Goal: Task Accomplishment & Management: Use online tool/utility

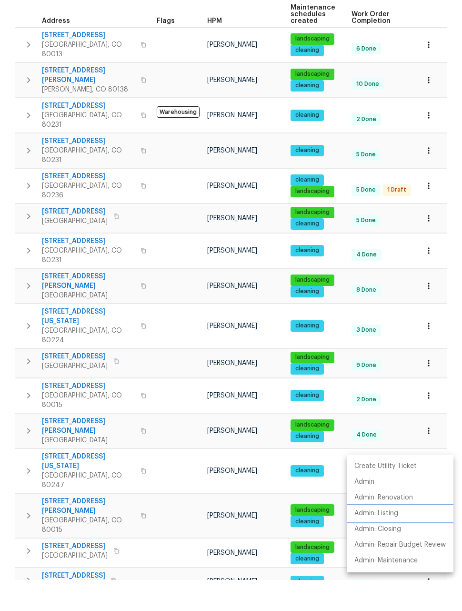
scroll to position [31, 0]
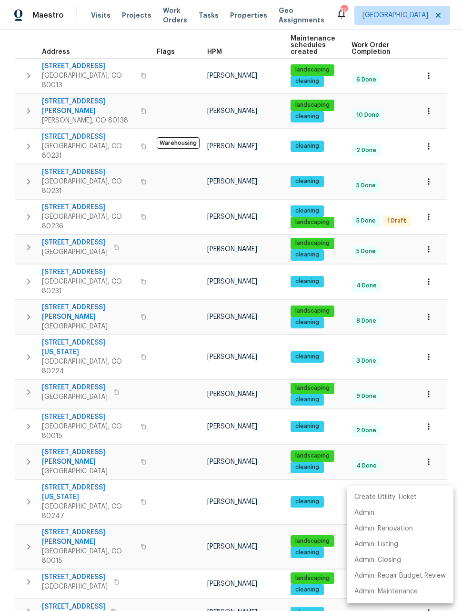
click at [401, 139] on div at bounding box center [231, 305] width 462 height 611
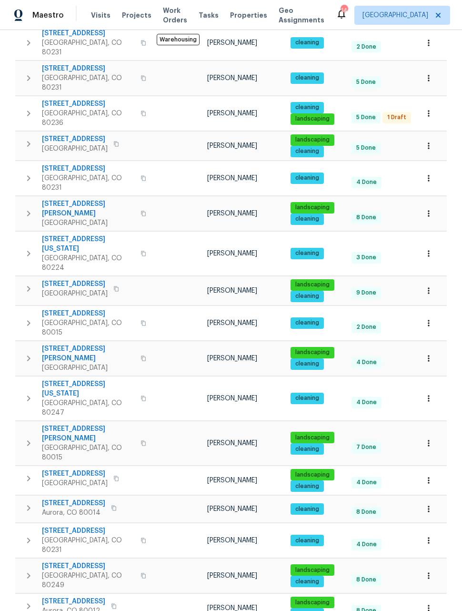
scroll to position [0, 0]
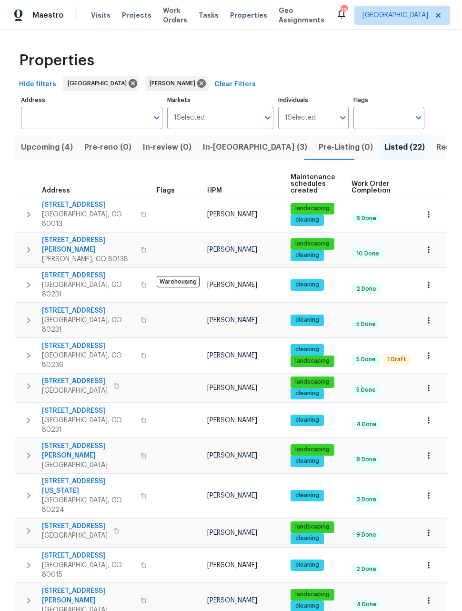
click at [221, 147] on span "In-[GEOGRAPHIC_DATA] (3)" at bounding box center [255, 146] width 104 height 13
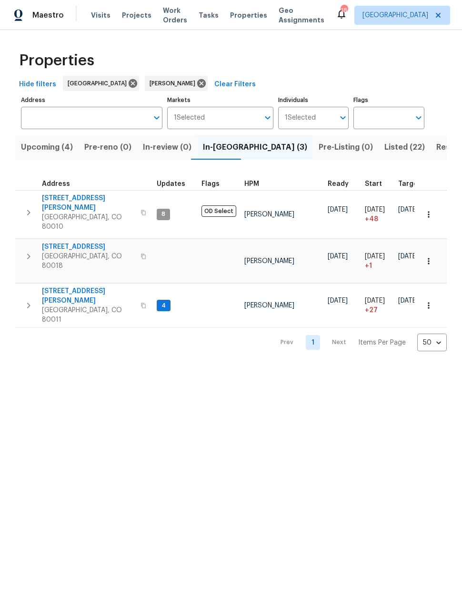
click at [61, 242] on span "27895 E 7th Pl" at bounding box center [88, 247] width 93 height 10
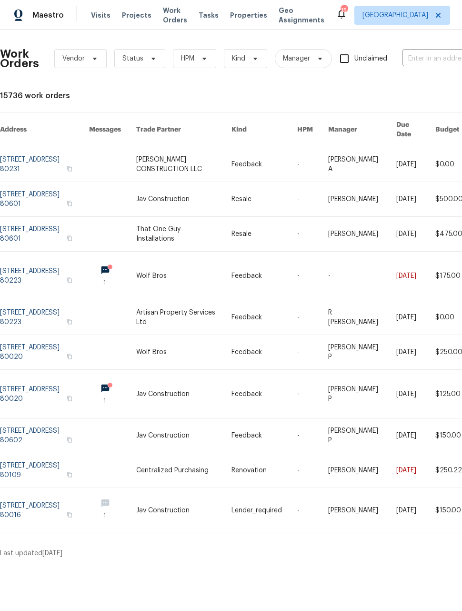
click at [48, 14] on span "Maestro" at bounding box center [47, 15] width 31 height 10
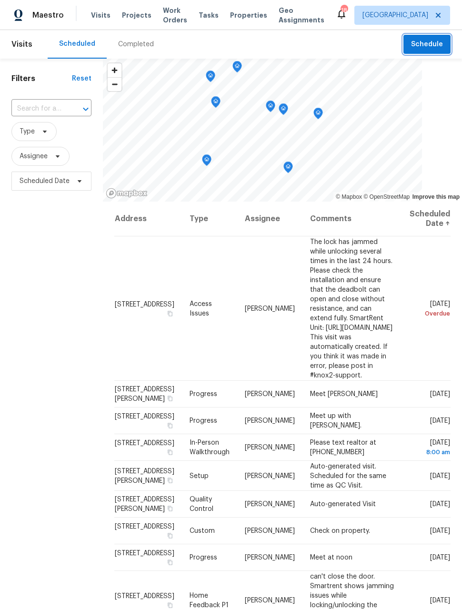
click at [439, 48] on span "Schedule" at bounding box center [427, 45] width 32 height 12
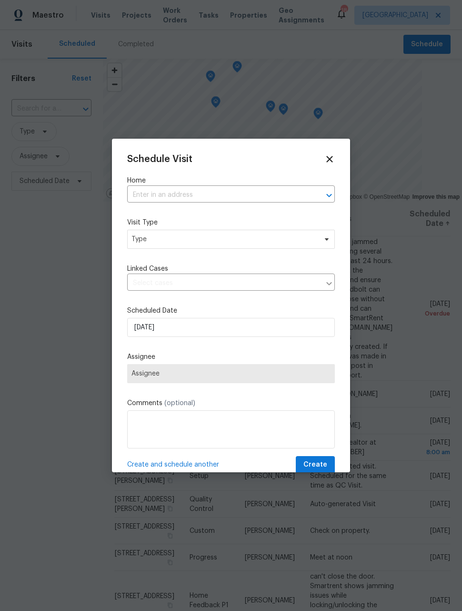
click at [278, 192] on input "text" at bounding box center [217, 195] width 181 height 15
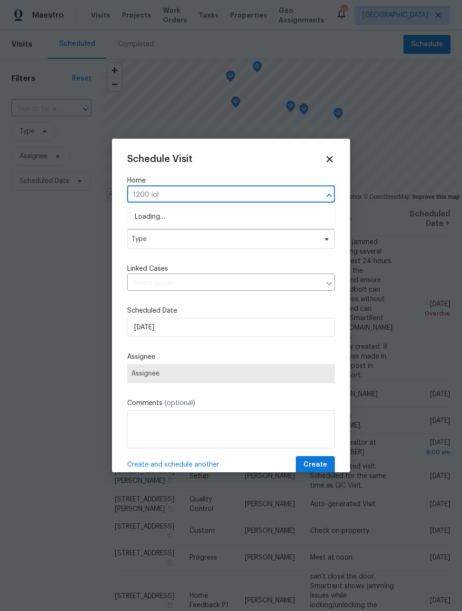
type input "1200 iola"
click at [266, 212] on li "1200 Iola St, Aurora, CO 80010" at bounding box center [231, 217] width 208 height 16
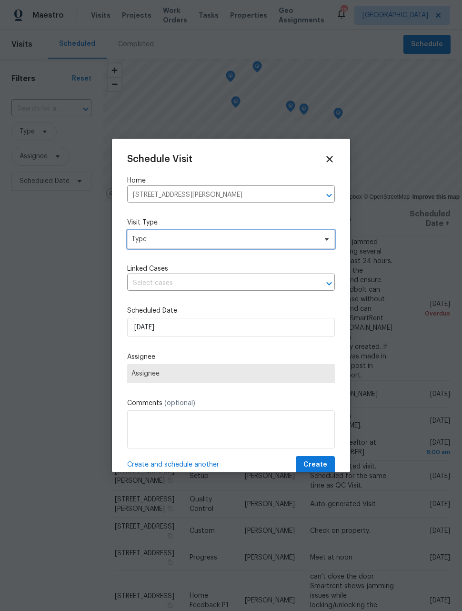
click at [239, 245] on span "Type" at bounding box center [231, 239] width 208 height 19
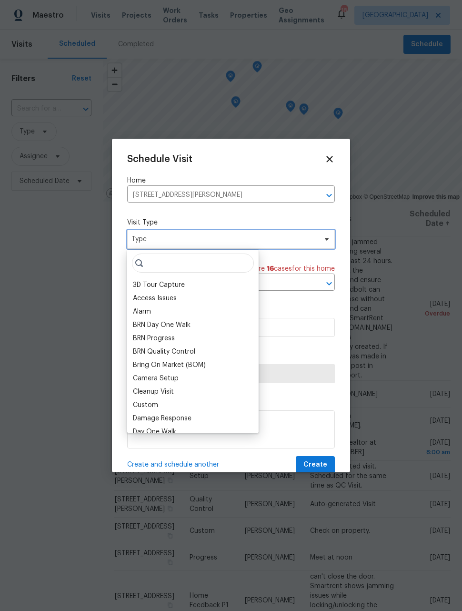
click at [262, 242] on span "Type" at bounding box center [223, 239] width 185 height 10
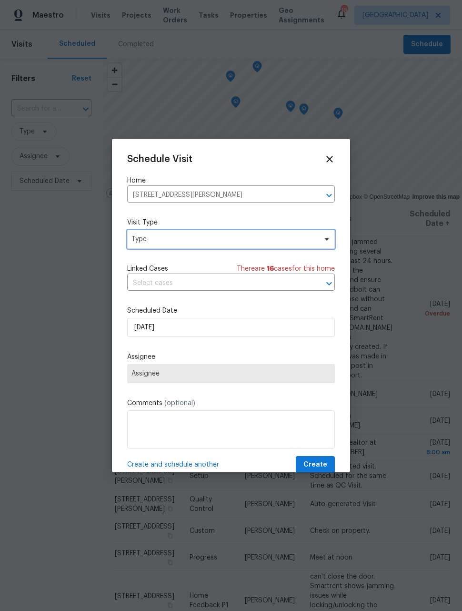
click at [308, 242] on span "Type" at bounding box center [223, 239] width 185 height 10
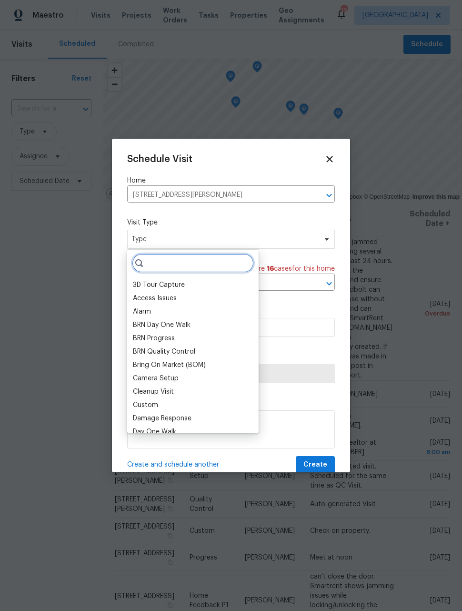
click at [202, 259] on input "search" at bounding box center [193, 262] width 122 height 19
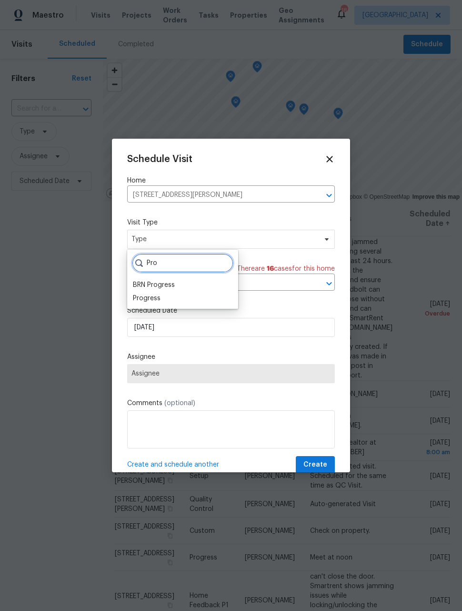
type input "Pro"
click at [165, 301] on div "Progress" at bounding box center [182, 297] width 105 height 13
click at [160, 295] on div "Progress" at bounding box center [147, 298] width 28 height 10
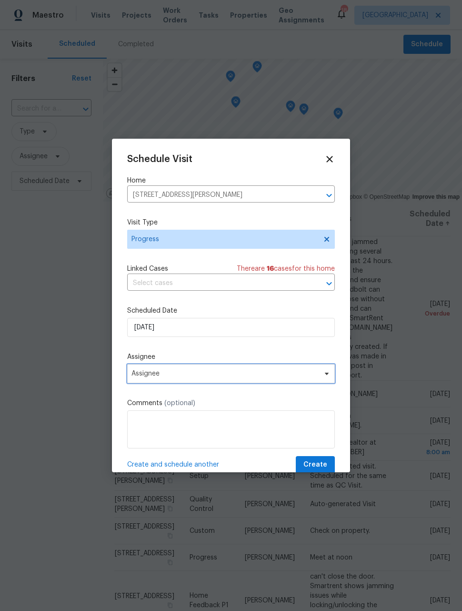
click at [211, 375] on span "Assignee" at bounding box center [224, 374] width 187 height 8
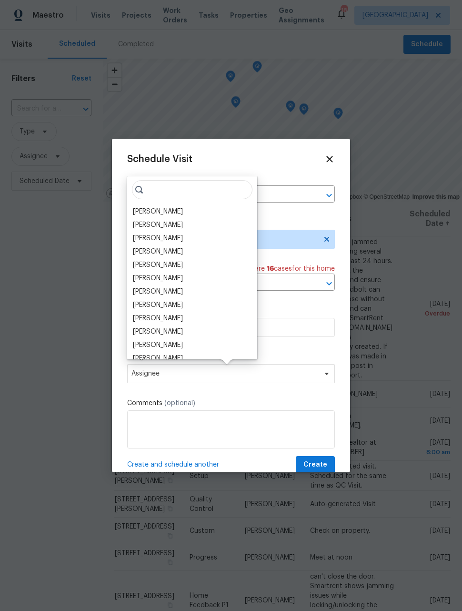
click at [178, 212] on div "[PERSON_NAME]" at bounding box center [192, 211] width 124 height 13
click at [166, 211] on div "[PERSON_NAME]" at bounding box center [158, 212] width 50 height 10
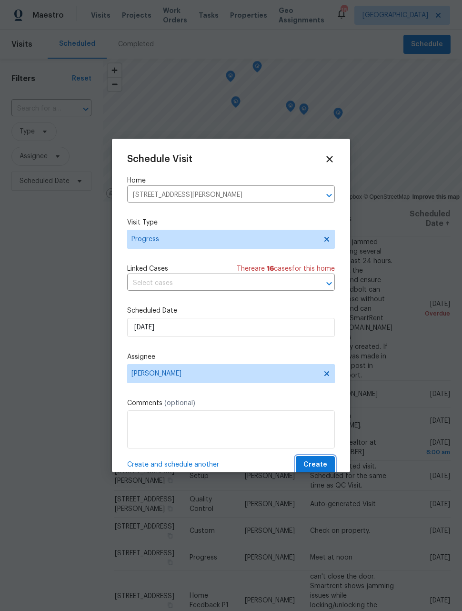
click at [325, 464] on span "Create" at bounding box center [315, 465] width 24 height 12
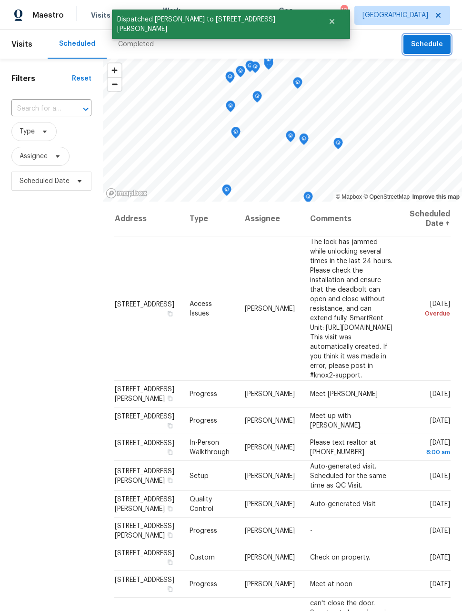
click at [432, 44] on span "Schedule" at bounding box center [427, 45] width 32 height 12
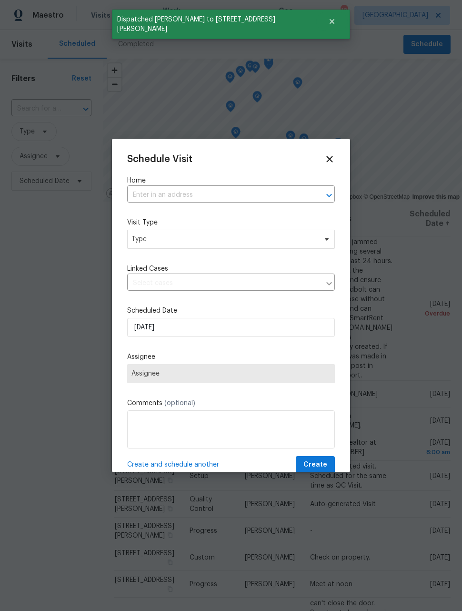
click at [289, 198] on input "text" at bounding box center [217, 195] width 181 height 15
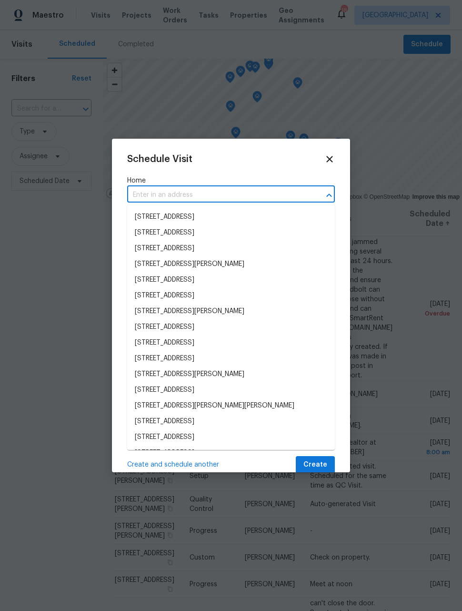
click at [266, 190] on input "text" at bounding box center [217, 195] width 181 height 15
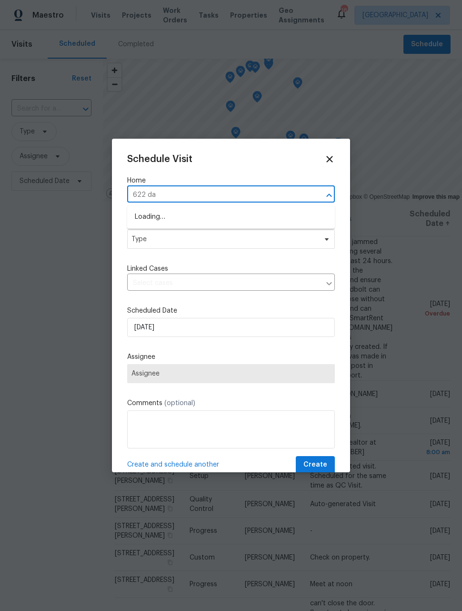
type input "622 daw"
click at [233, 219] on li "622 Dawson St, Aurora, CO 80011" at bounding box center [231, 217] width 208 height 16
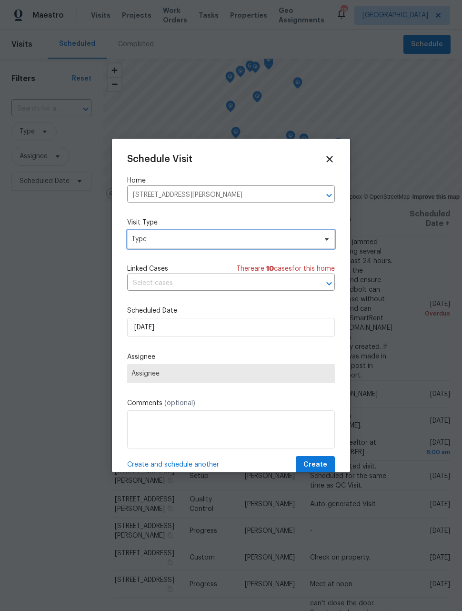
click at [227, 246] on span "Type" at bounding box center [231, 239] width 208 height 19
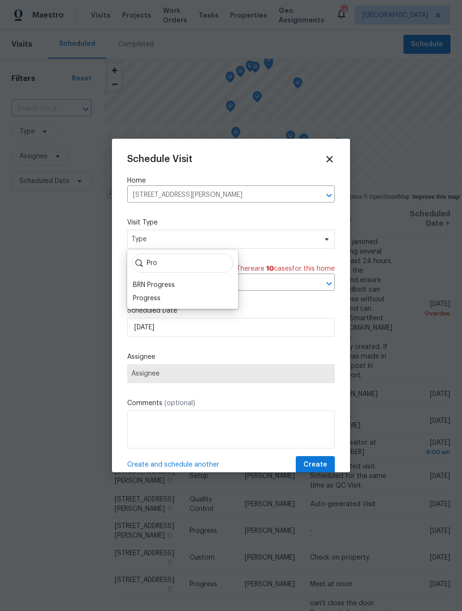
type input "Pro"
click at [167, 301] on div "Progress" at bounding box center [182, 297] width 105 height 13
click at [159, 297] on div "Progress" at bounding box center [147, 298] width 28 height 10
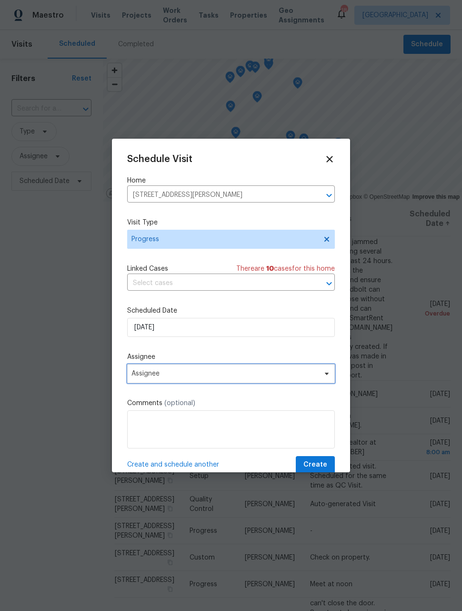
click at [181, 374] on span "Assignee" at bounding box center [224, 374] width 187 height 8
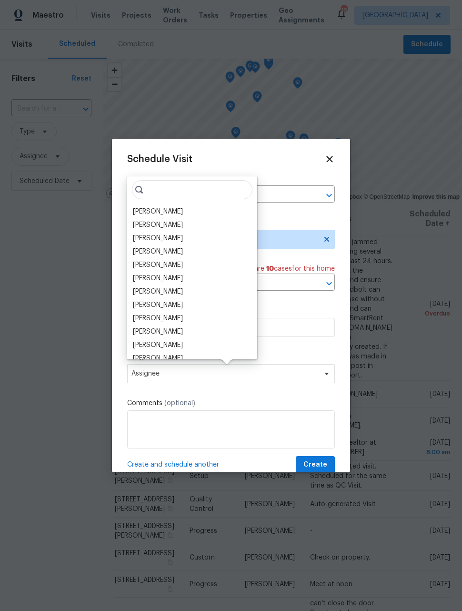
click at [174, 205] on div "[PERSON_NAME]" at bounding box center [192, 211] width 124 height 13
click at [173, 212] on div "[PERSON_NAME]" at bounding box center [192, 211] width 124 height 13
click at [173, 213] on div "[PERSON_NAME]" at bounding box center [192, 211] width 124 height 13
click at [157, 211] on div "[PERSON_NAME]" at bounding box center [158, 212] width 50 height 10
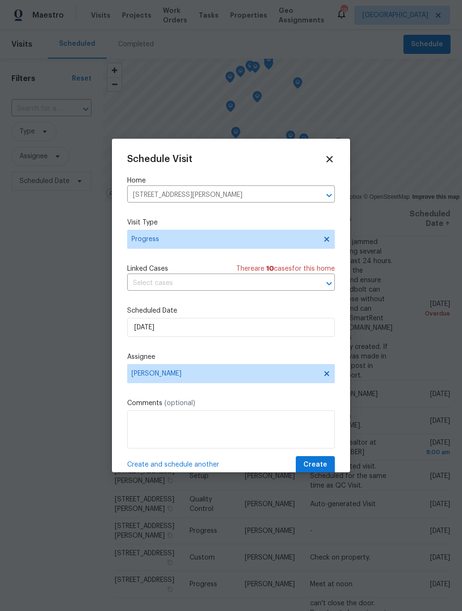
click at [162, 469] on span "Create and schedule another" at bounding box center [173, 465] width 92 height 10
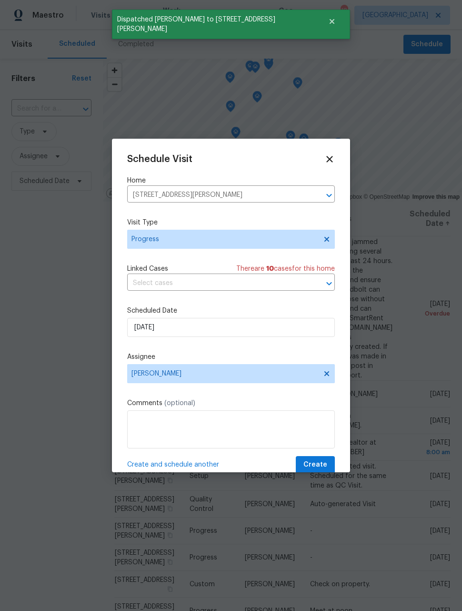
click at [314, 196] on icon "Clear" at bounding box center [317, 196] width 10 height 10
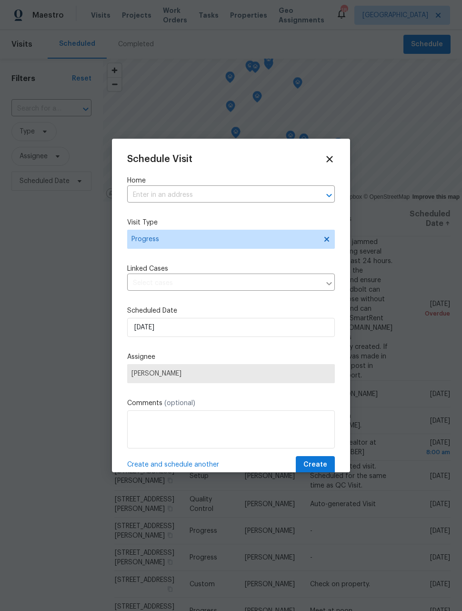
click at [265, 197] on input "text" at bounding box center [217, 195] width 181 height 15
type input "27895"
click at [264, 218] on li "[STREET_ADDRESS]" at bounding box center [231, 217] width 208 height 16
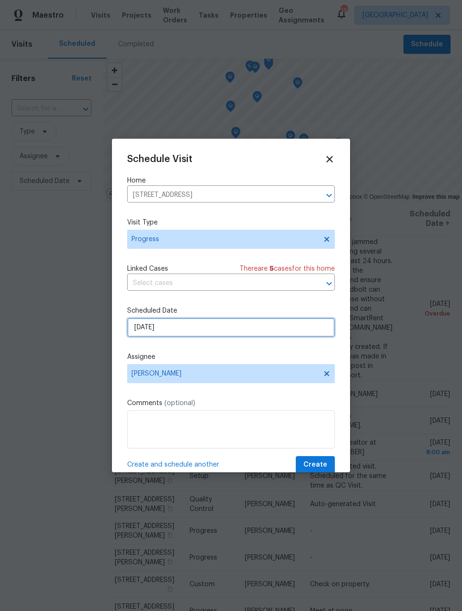
click at [223, 334] on input "9/8/2025" at bounding box center [231, 327] width 208 height 19
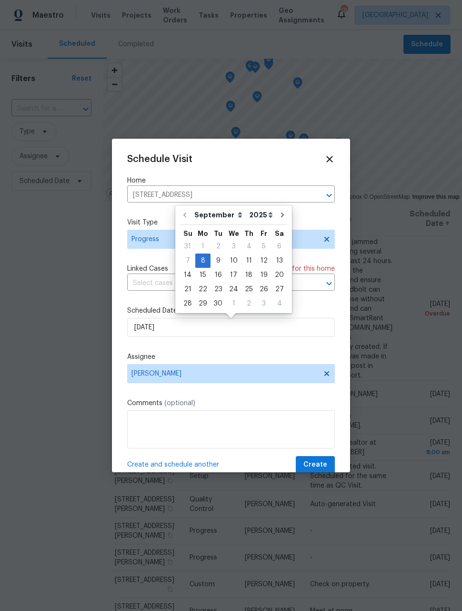
click at [286, 355] on label "Assignee" at bounding box center [231, 357] width 208 height 10
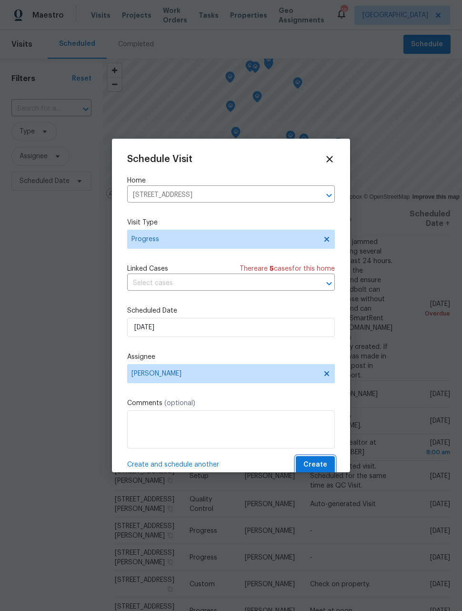
click at [316, 469] on span "Create" at bounding box center [315, 465] width 24 height 12
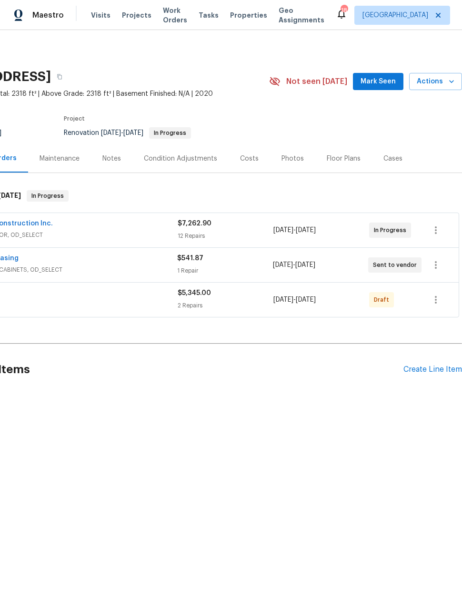
scroll to position [0, 76]
click at [316, 301] on span "[DATE]" at bounding box center [306, 299] width 20 height 7
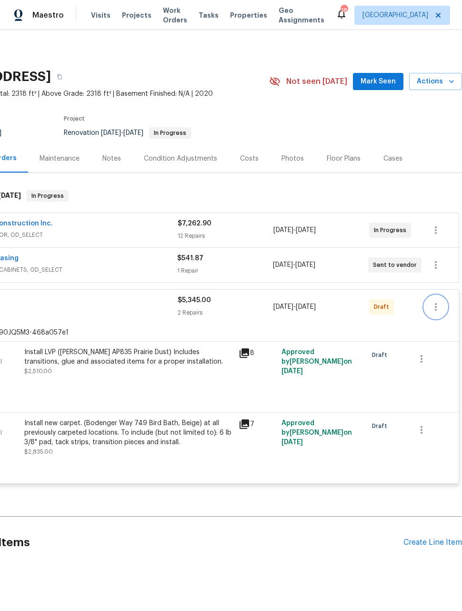
click at [437, 302] on icon "button" at bounding box center [435, 306] width 11 height 11
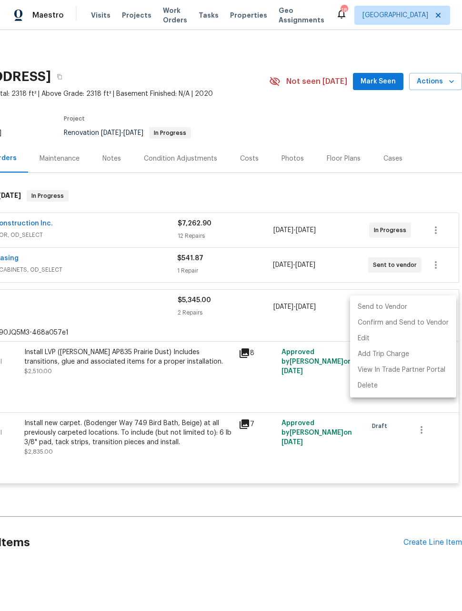
click at [314, 325] on div at bounding box center [231, 305] width 462 height 611
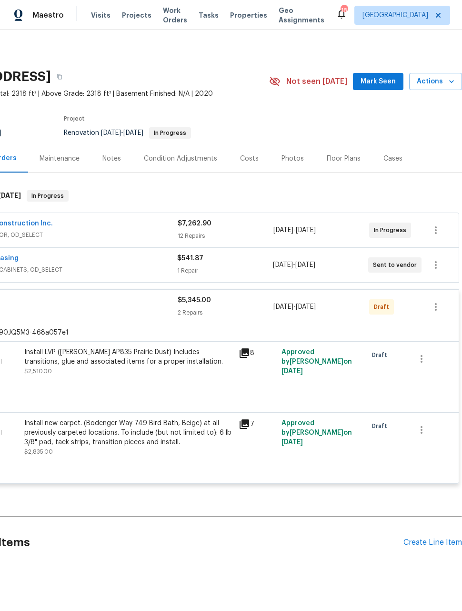
click at [320, 301] on div "[DATE] - [DATE]" at bounding box center [321, 306] width 96 height 23
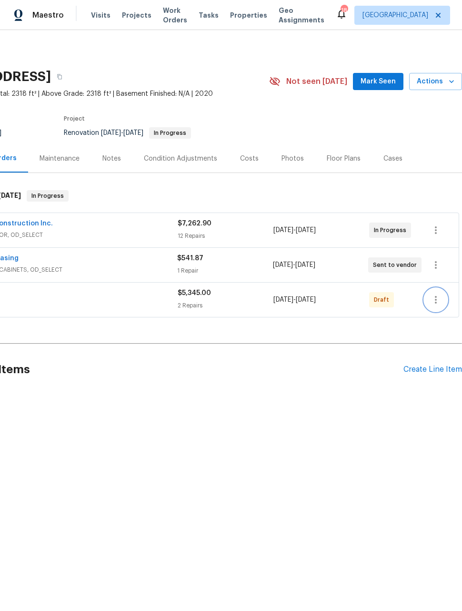
click at [437, 299] on icon "button" at bounding box center [435, 299] width 11 height 11
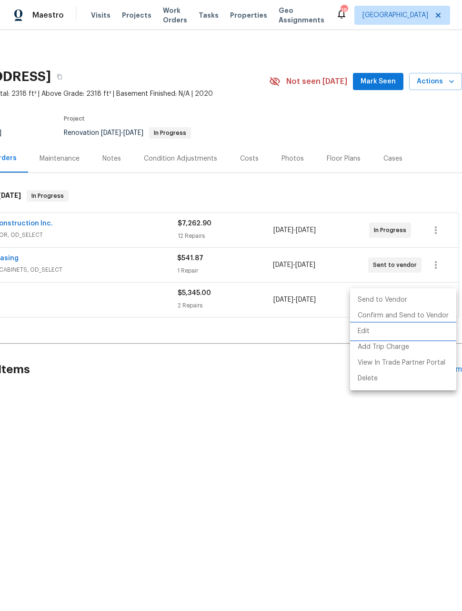
click at [367, 329] on li "Edit" at bounding box center [403, 331] width 106 height 16
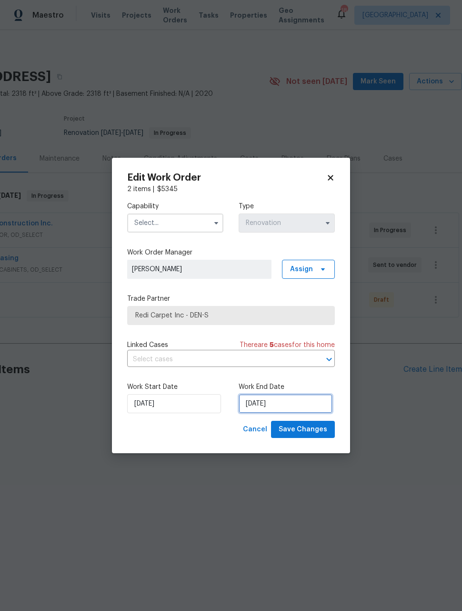
click at [299, 405] on input "[DATE]" at bounding box center [286, 403] width 94 height 19
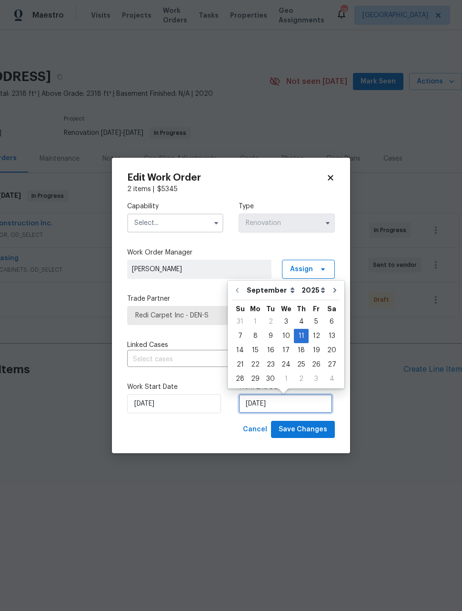
scroll to position [0, 0]
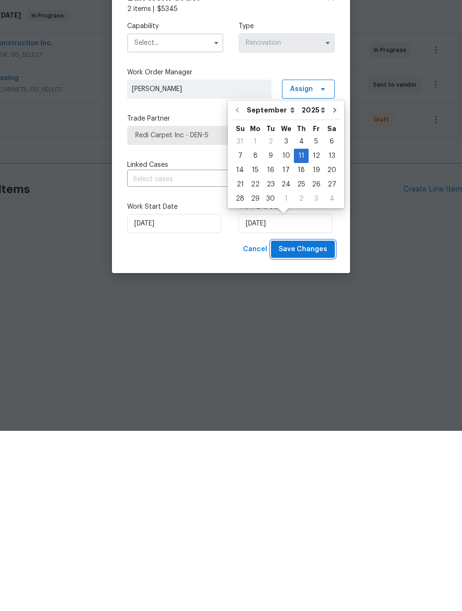
click at [315, 423] on span "Save Changes" at bounding box center [303, 429] width 49 height 12
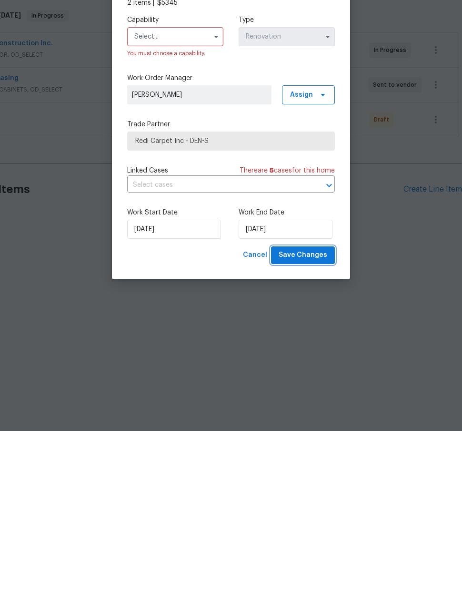
scroll to position [0, 0]
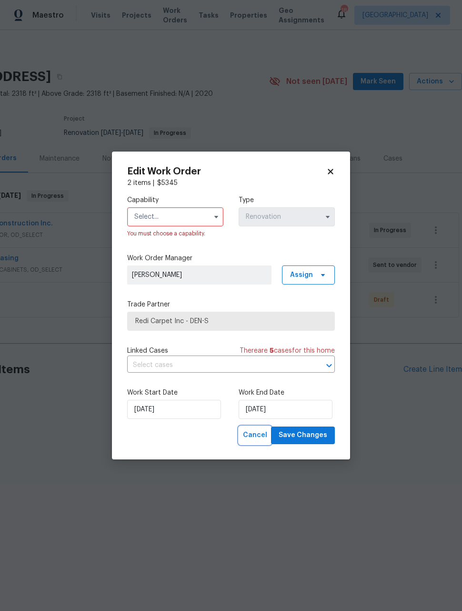
click at [253, 443] on button "Cancel" at bounding box center [255, 435] width 32 height 18
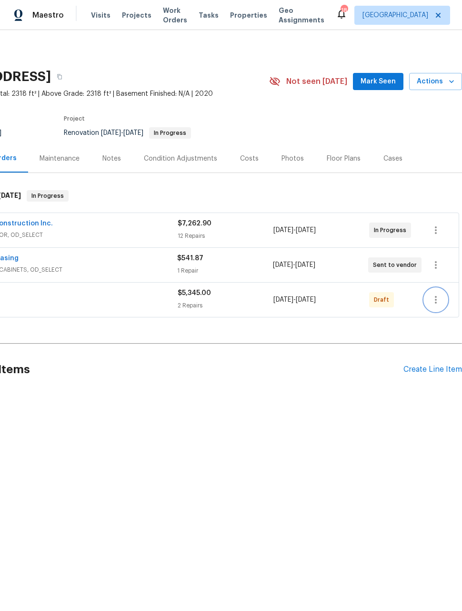
click at [437, 296] on icon "button" at bounding box center [435, 299] width 11 height 11
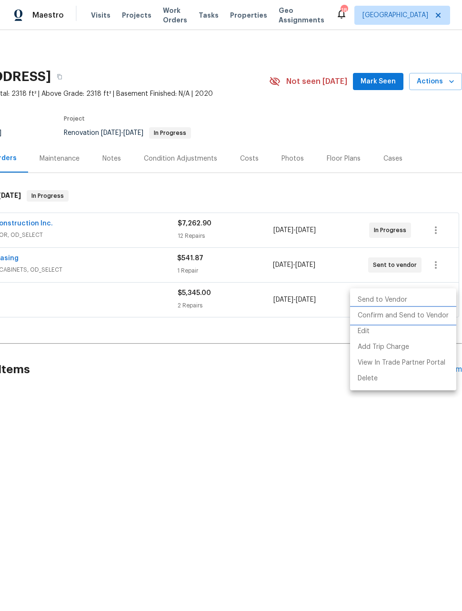
click at [421, 314] on li "Confirm and Send to Vendor" at bounding box center [403, 316] width 106 height 16
